Goal: Find specific page/section: Find specific page/section

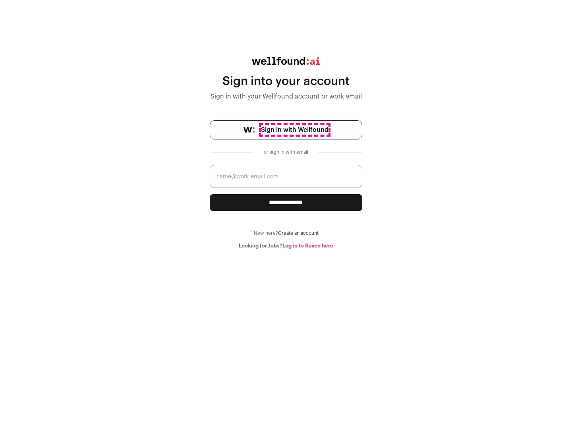
click at [294, 130] on span "Sign in with Wellfound" at bounding box center [295, 130] width 68 height 10
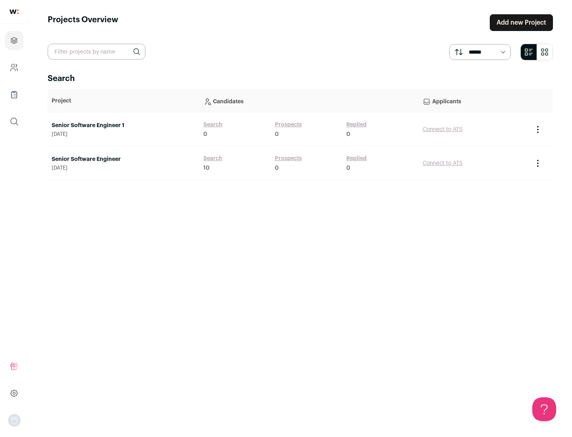
click at [123, 159] on link "Senior Software Engineer" at bounding box center [124, 159] width 144 height 8
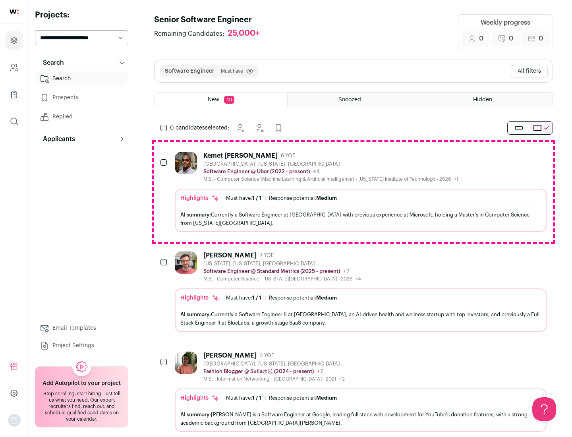
click at [353, 192] on div "Highlights Must have: 1 / 1 How many must haves have been fulfilled? | Response…" at bounding box center [361, 210] width 372 height 43
